Goal: Task Accomplishment & Management: Complete application form

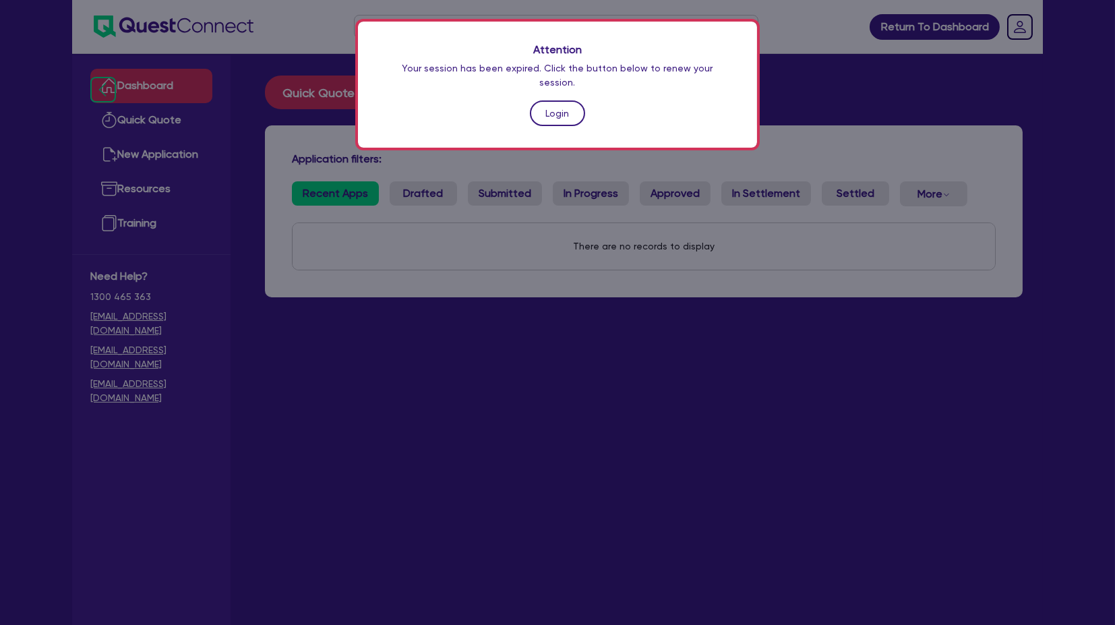
click at [539, 102] on link "Login" at bounding box center [557, 113] width 55 height 26
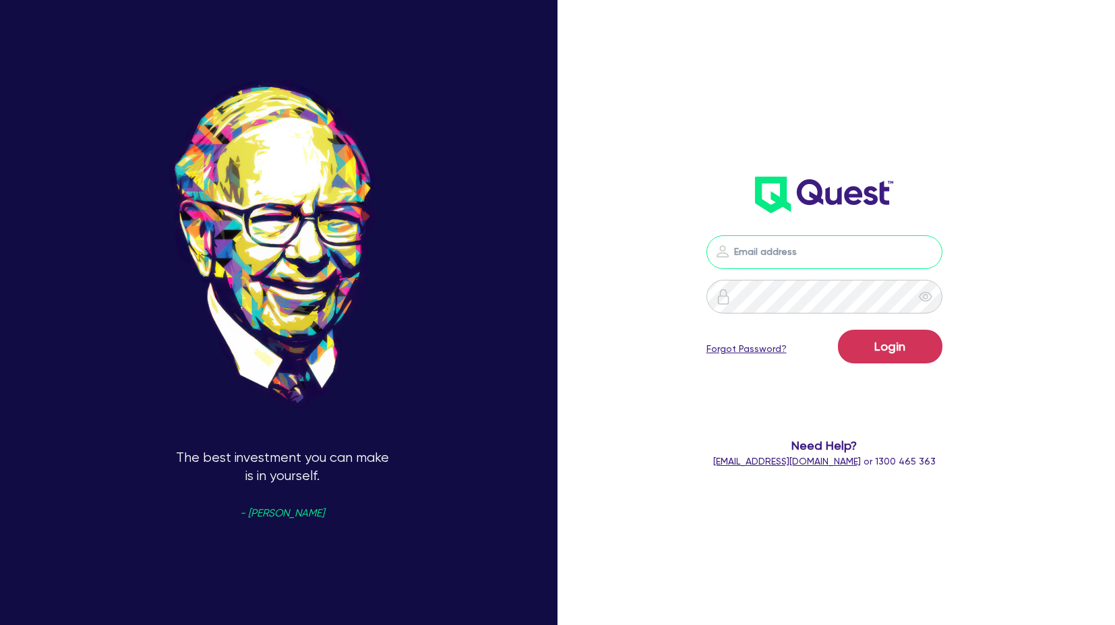
click at [814, 255] on input "email" at bounding box center [825, 252] width 236 height 34
type input "[PERSON_NAME][EMAIL_ADDRESS][PERSON_NAME][DOMAIN_NAME]"
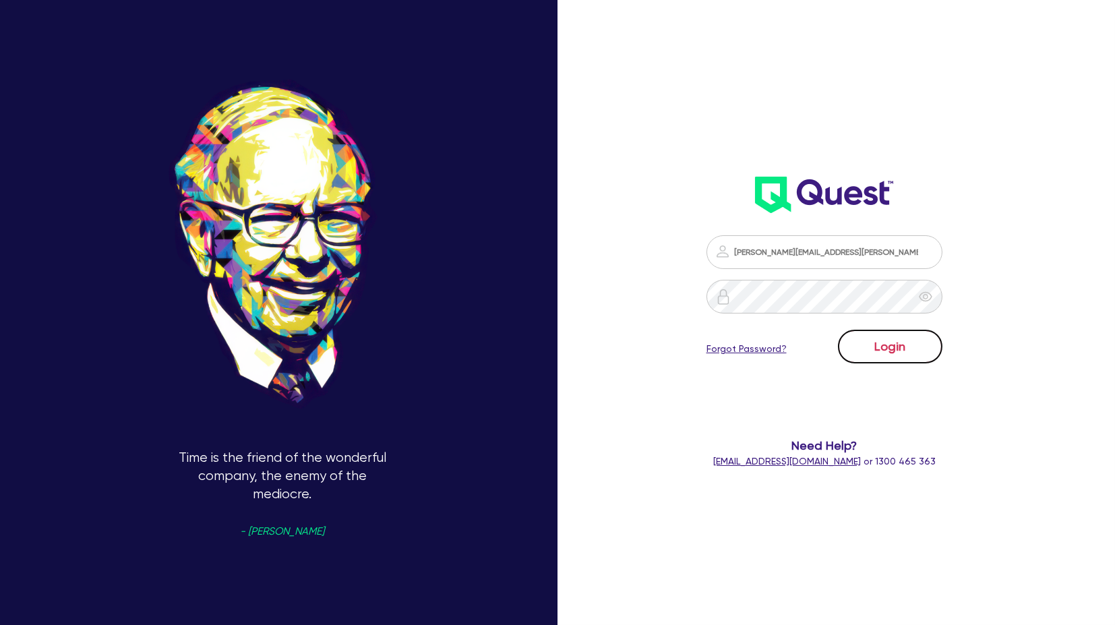
click at [888, 349] on button "Login" at bounding box center [890, 347] width 104 height 34
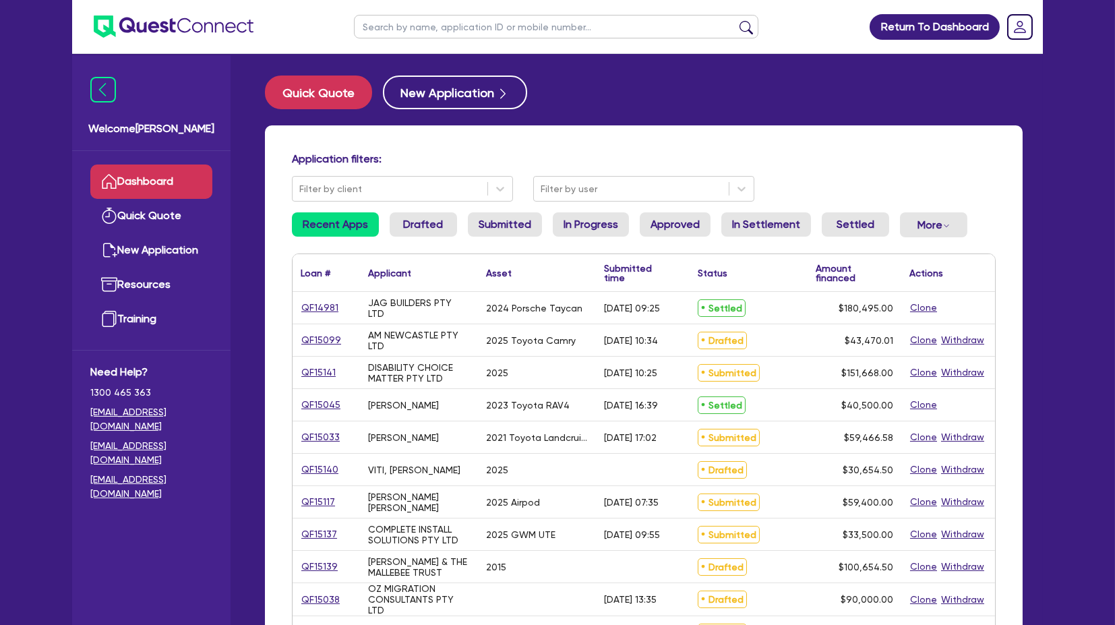
click at [390, 35] on input "text" at bounding box center [556, 27] width 405 height 24
type input "kjm"
click at [736, 20] on button "submit" at bounding box center [747, 29] width 22 height 19
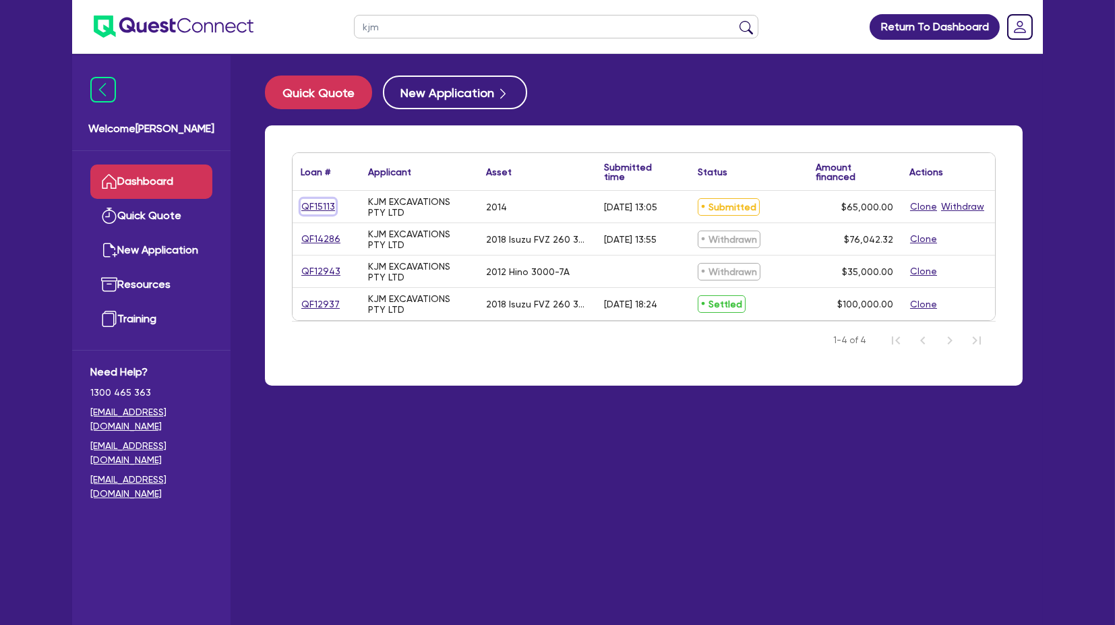
click at [328, 209] on link "QF15113" at bounding box center [318, 207] width 35 height 16
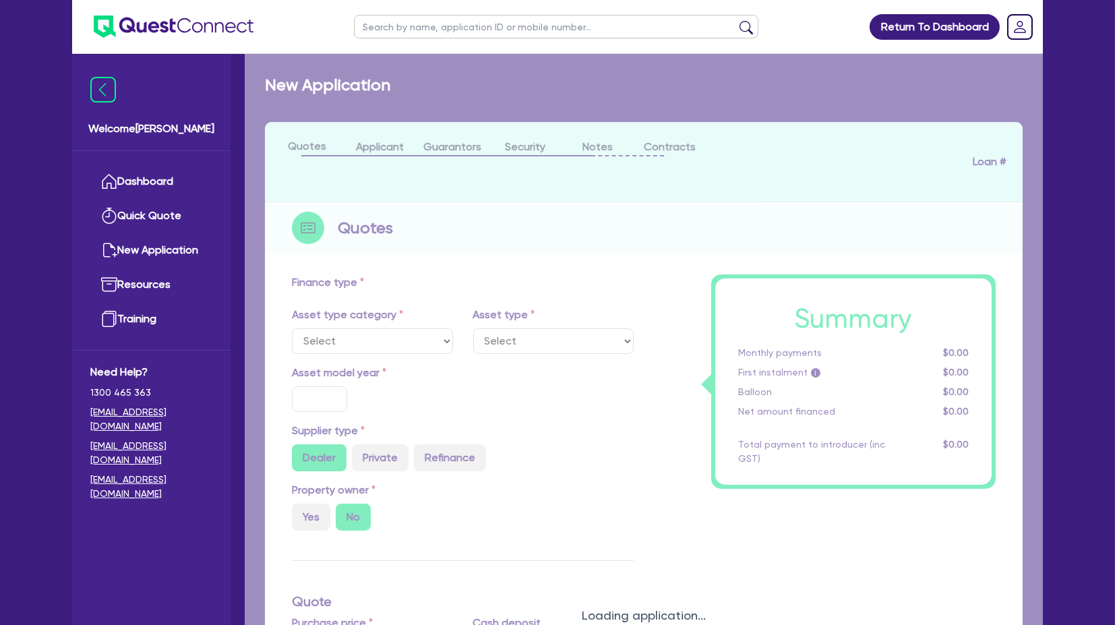
select select "CARS_AND_LIGHT_TRUCKS"
type input "2014"
type input "80,000"
type input "15,000"
type input "5"
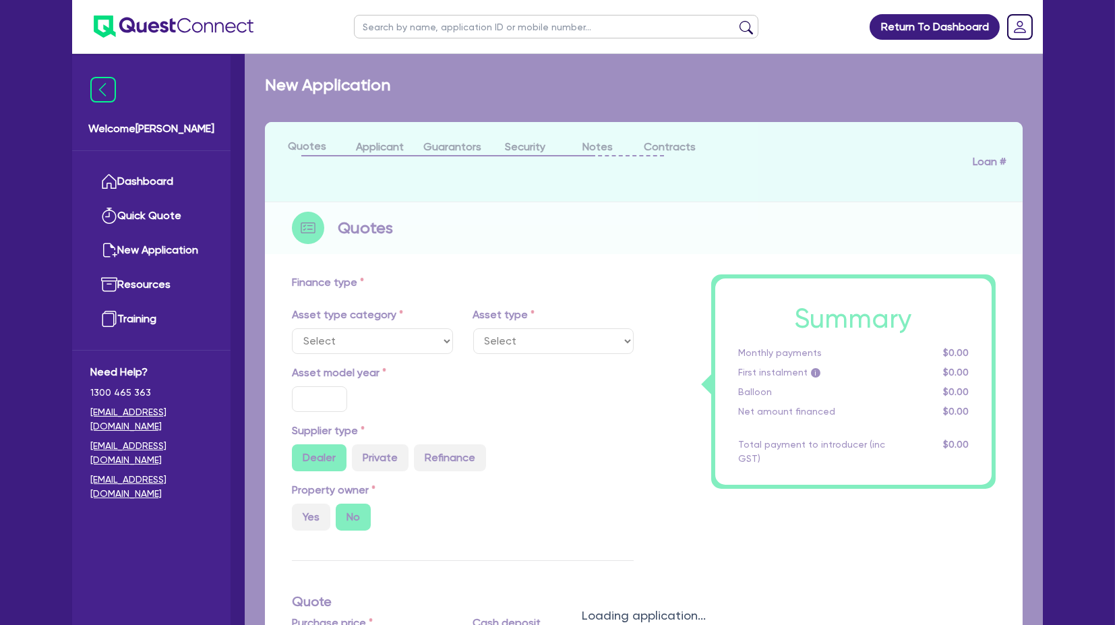
type input "3,250"
type input "7"
select select "LIGHT_TRUCKS"
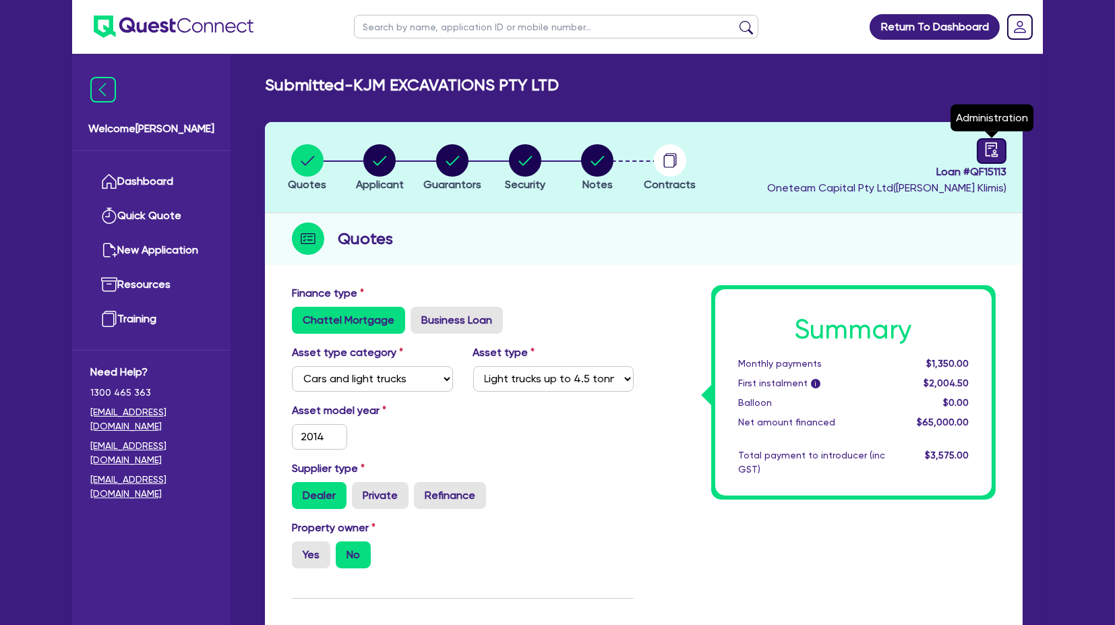
click at [988, 151] on icon "audit" at bounding box center [991, 149] width 15 height 15
select select "SUBMITTED_NEW"
select select "Other"
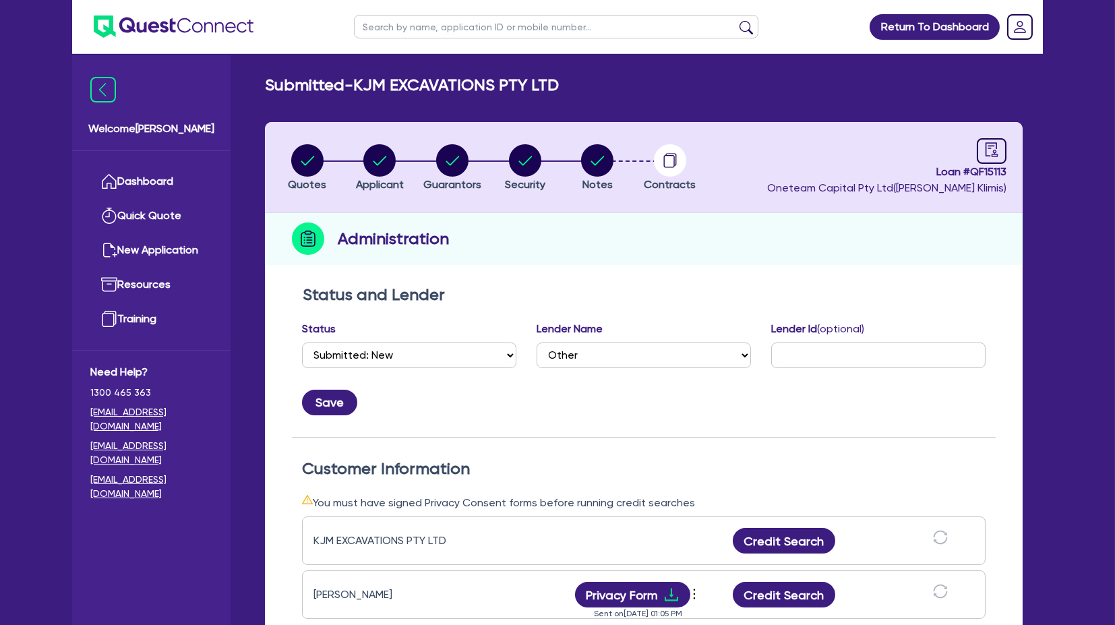
scroll to position [227, 0]
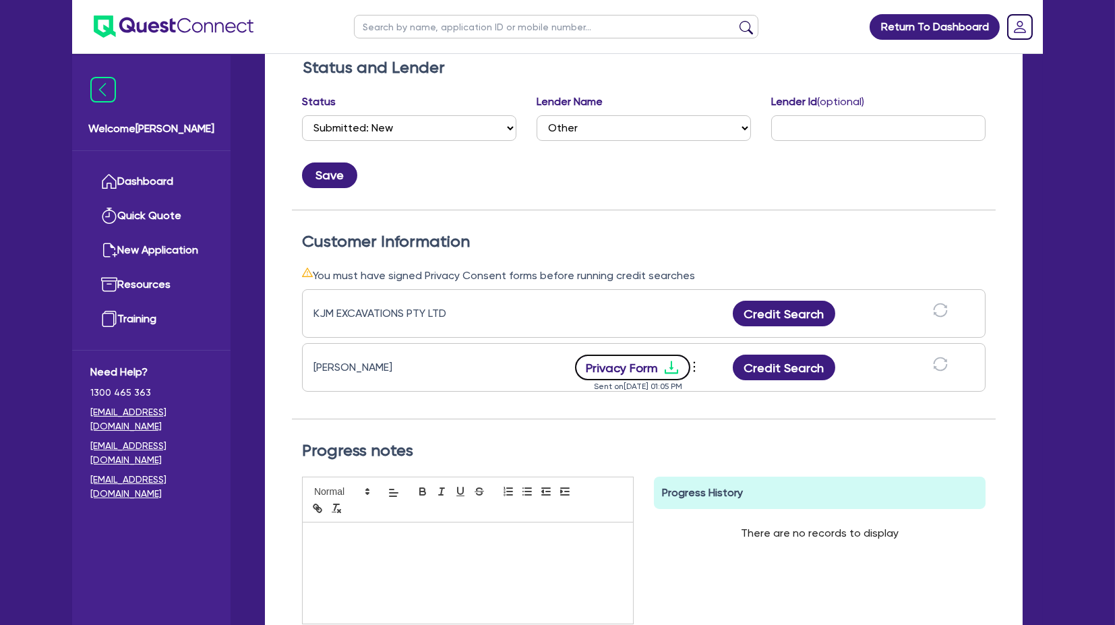
click at [639, 369] on button "Privacy Form" at bounding box center [633, 368] width 116 height 26
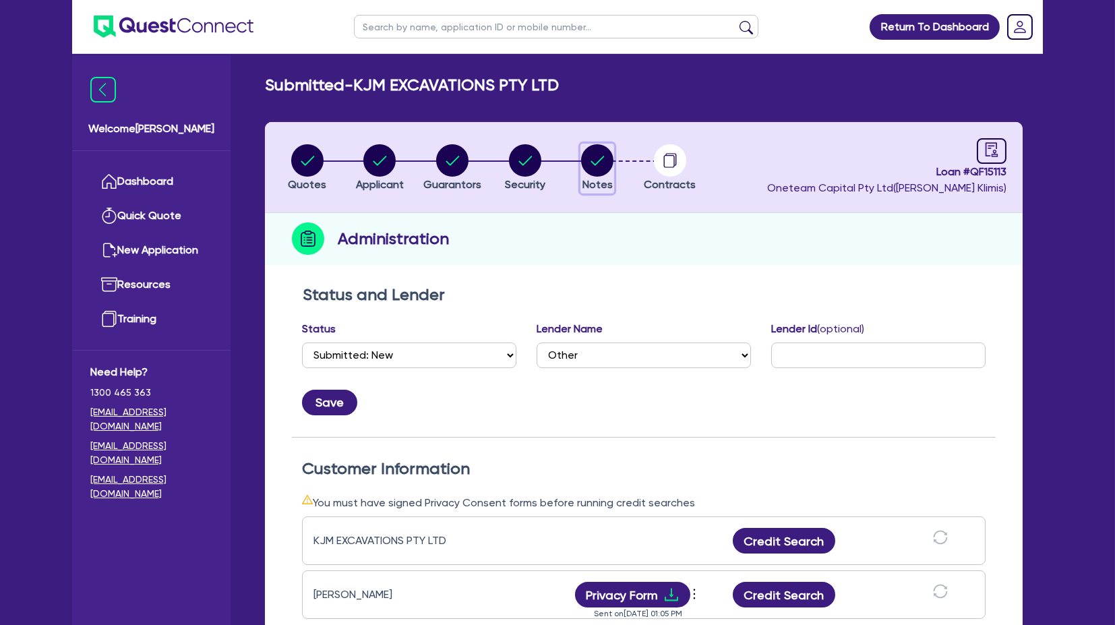
click at [589, 156] on circle "button" at bounding box center [597, 160] width 32 height 32
select select "Other"
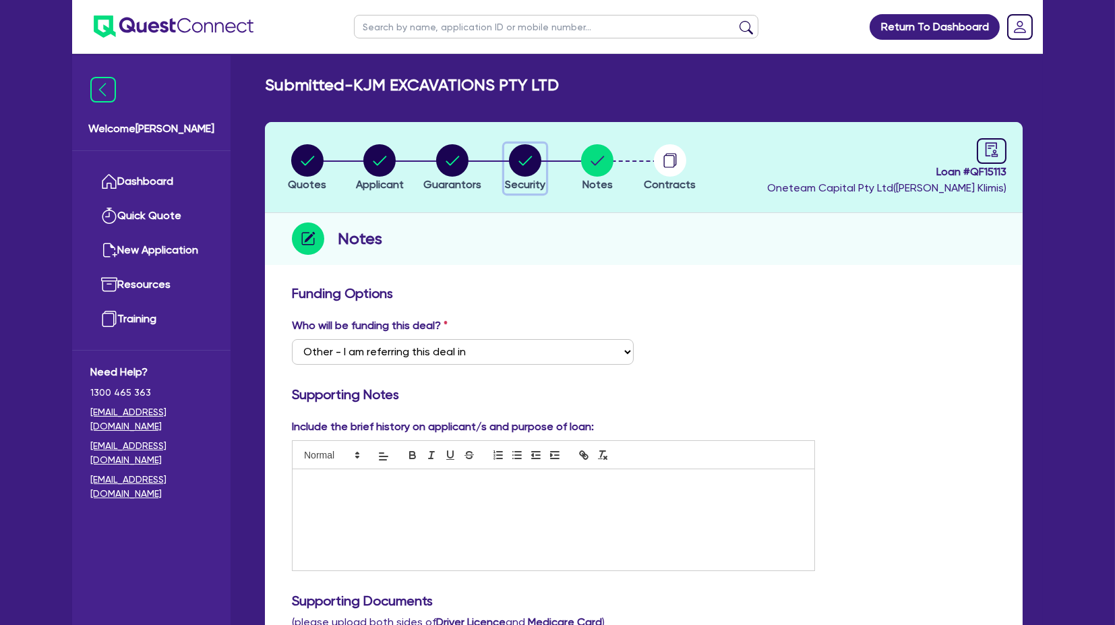
click at [530, 156] on icon "button" at bounding box center [524, 160] width 13 height 9
select select "CARS_AND_LIGHT_TRUCKS"
select select "LIGHT_TRUCKS"
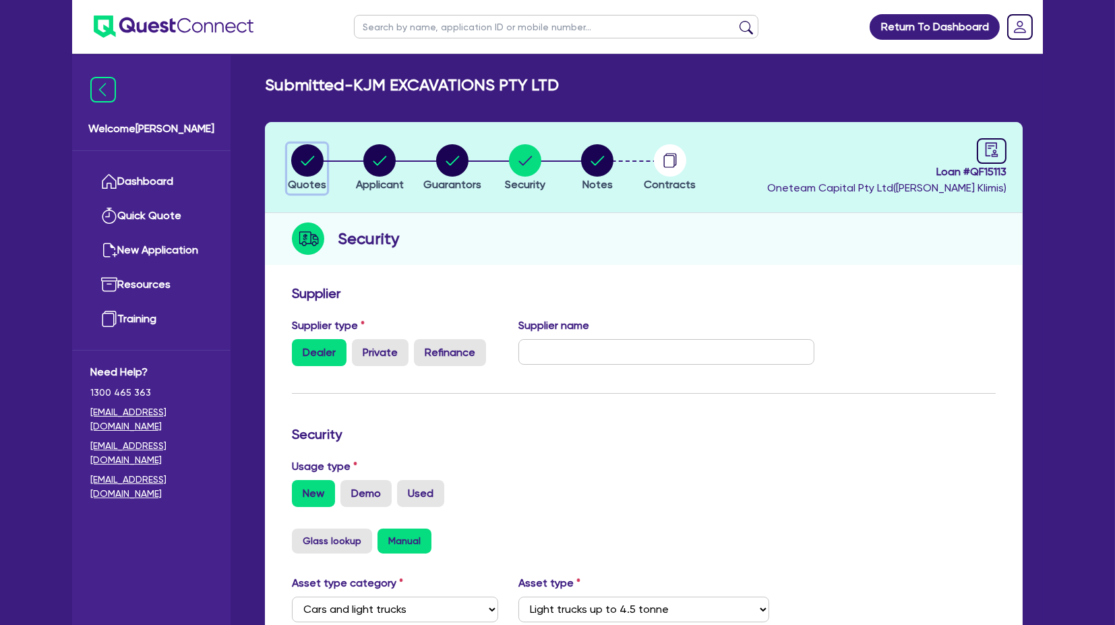
click at [309, 151] on circle "button" at bounding box center [307, 160] width 32 height 32
select select "CARS_AND_LIGHT_TRUCKS"
select select "LIGHT_TRUCKS"
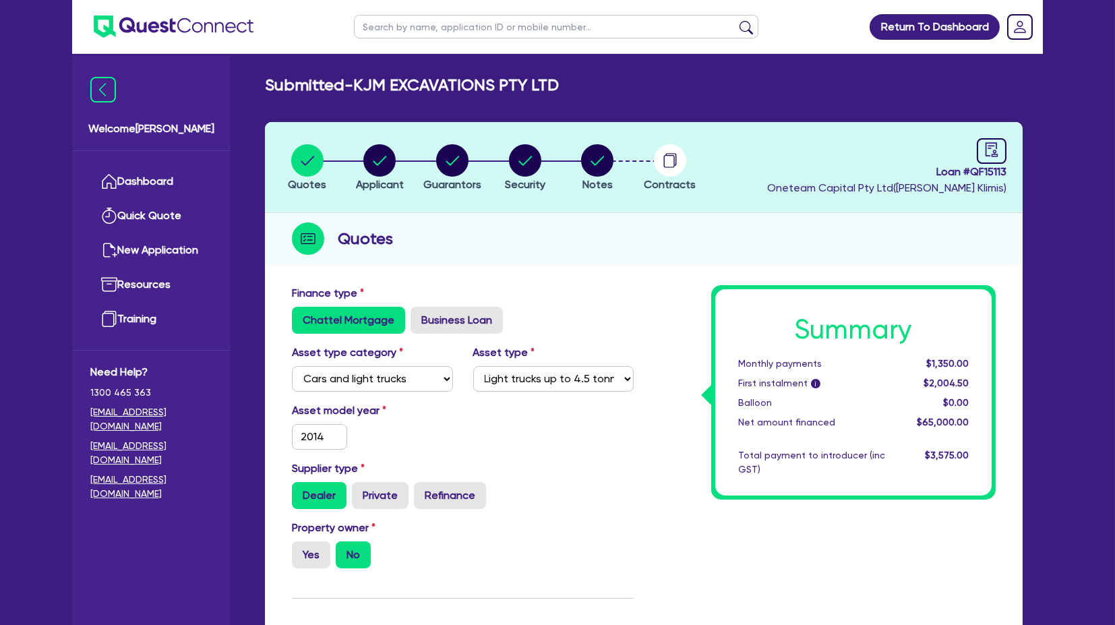
click at [151, 32] on img at bounding box center [174, 27] width 160 height 22
